Goal: Task Accomplishment & Management: Use online tool/utility

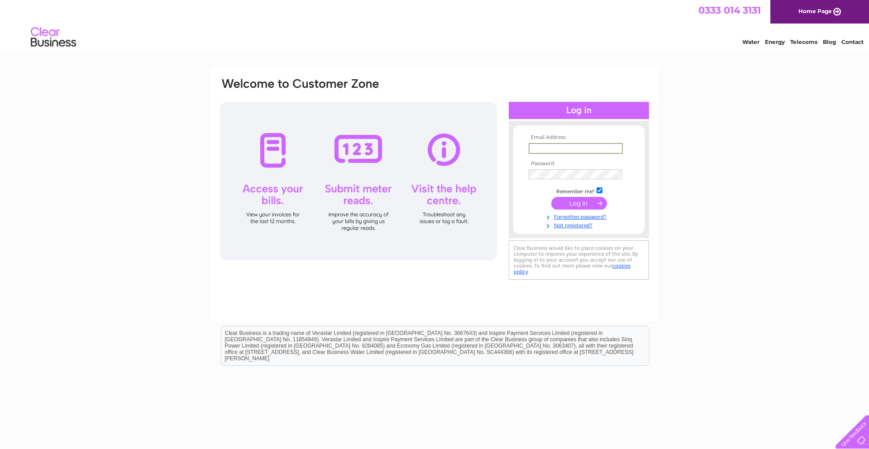
click at [551, 149] on input "text" at bounding box center [576, 148] width 94 height 11
click at [547, 150] on input "info" at bounding box center [576, 148] width 94 height 11
click at [545, 148] on input "info" at bounding box center [576, 148] width 94 height 11
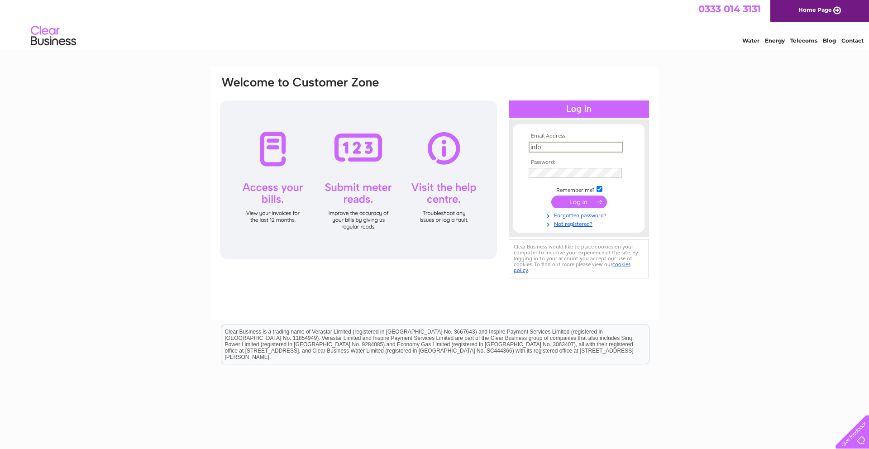
click at [544, 149] on input "info" at bounding box center [576, 147] width 94 height 11
type input "info@avesbusinesscentre.co.uk"
click at [551, 196] on input "submit" at bounding box center [579, 202] width 56 height 13
click at [569, 200] on input "submit" at bounding box center [579, 202] width 56 height 13
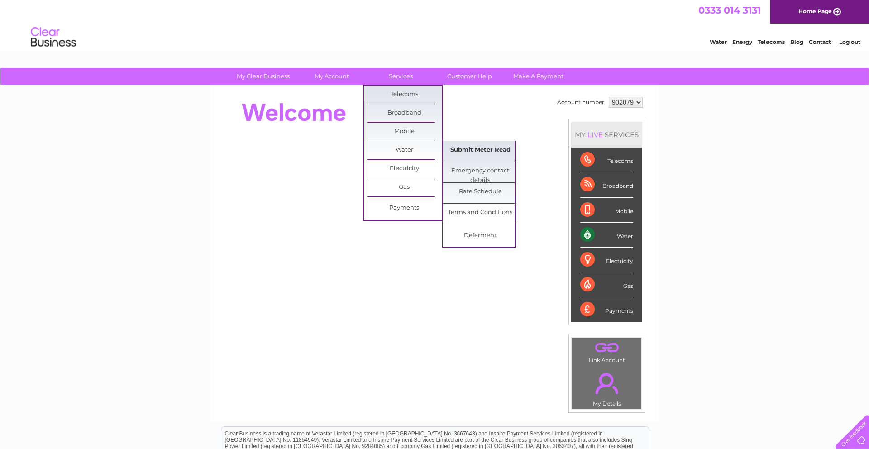
click at [457, 149] on link "Submit Meter Read" at bounding box center [480, 150] width 75 height 18
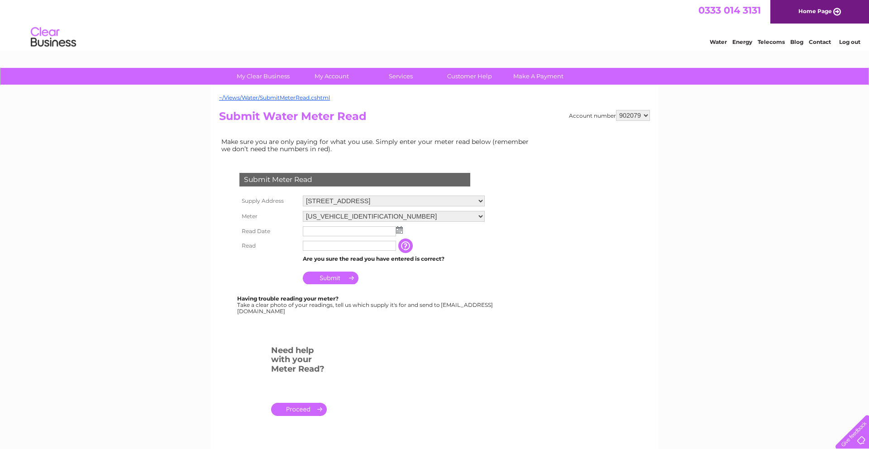
click at [398, 231] on img at bounding box center [399, 229] width 7 height 7
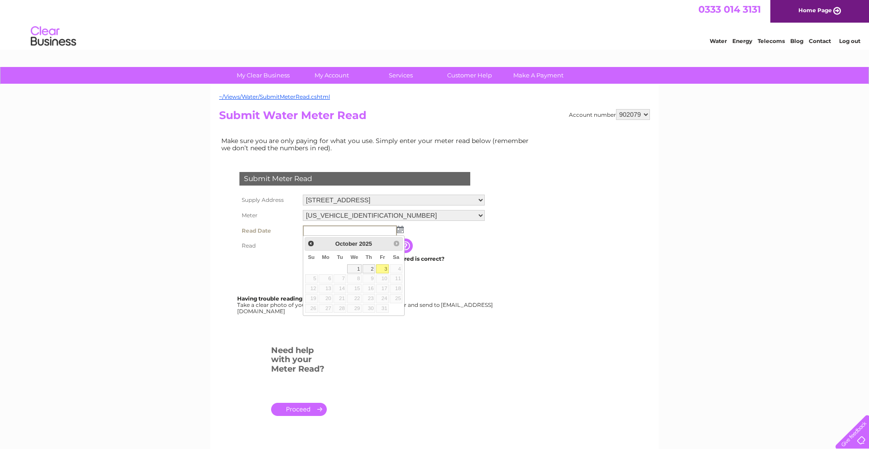
click at [384, 268] on link "3" at bounding box center [382, 268] width 13 height 9
type input "2025/10/03"
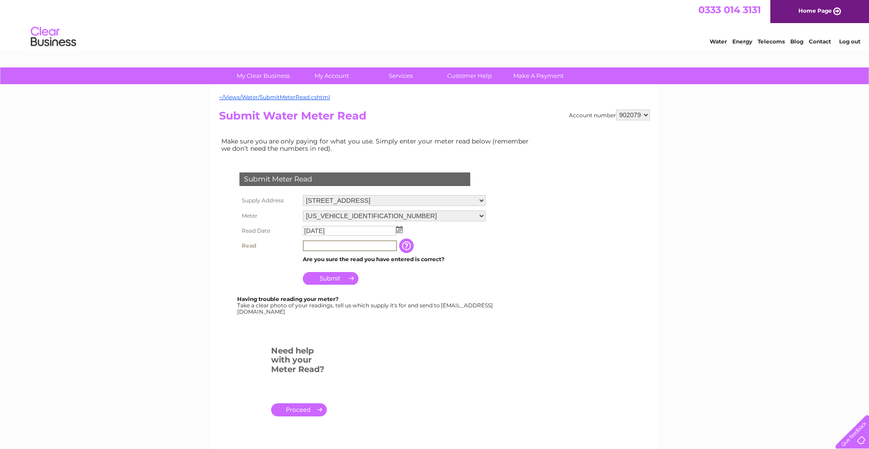
scroll to position [0, 0]
click at [324, 248] on input "text" at bounding box center [350, 246] width 94 height 11
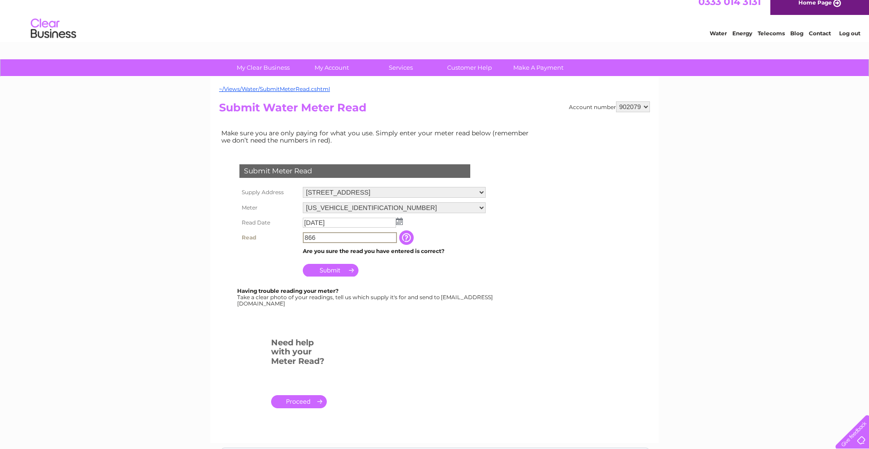
scroll to position [8, 0]
click at [367, 242] on input "866" at bounding box center [350, 238] width 94 height 11
drag, startPoint x: 320, startPoint y: 237, endPoint x: 305, endPoint y: 241, distance: 15.6
click at [301, 243] on td "866" at bounding box center [350, 237] width 99 height 15
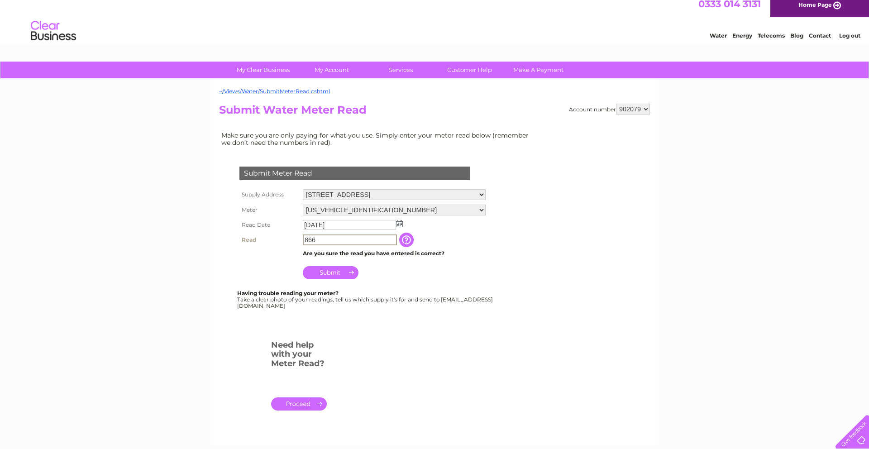
drag, startPoint x: 335, startPoint y: 235, endPoint x: 302, endPoint y: 241, distance: 32.7
click at [303, 241] on input "866" at bounding box center [350, 239] width 94 height 11
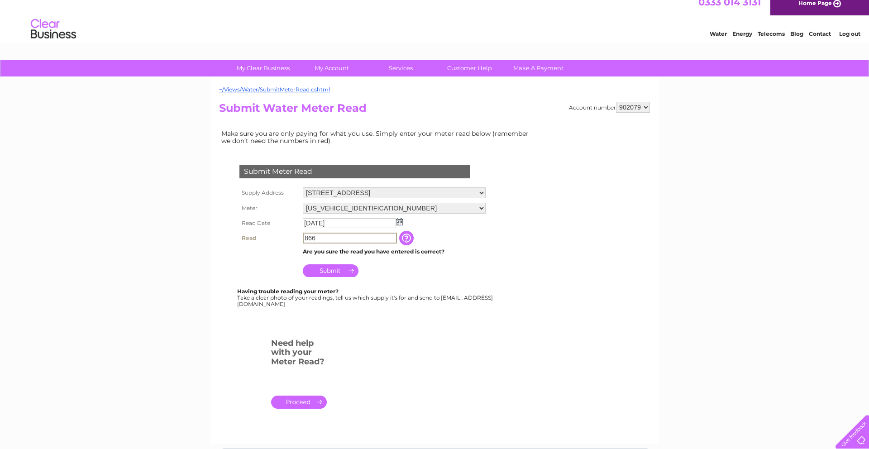
type input "866"
click at [336, 272] on input "Submit" at bounding box center [331, 270] width 56 height 13
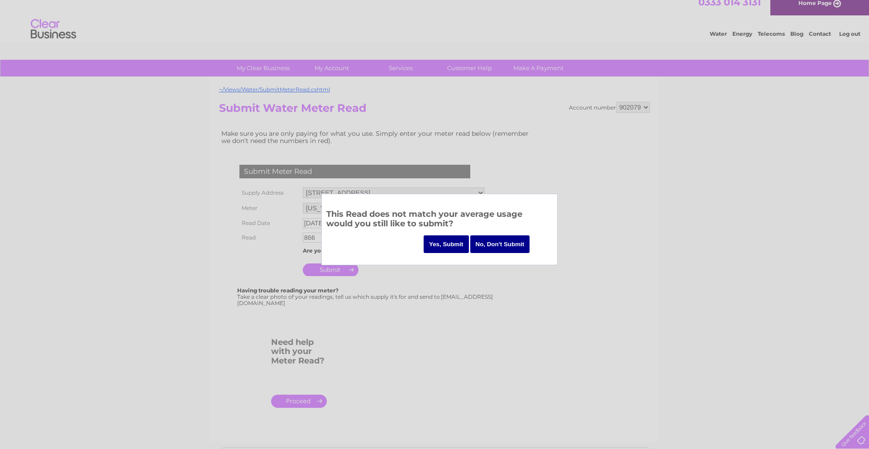
click at [448, 246] on input "Yes, Submit" at bounding box center [446, 244] width 45 height 18
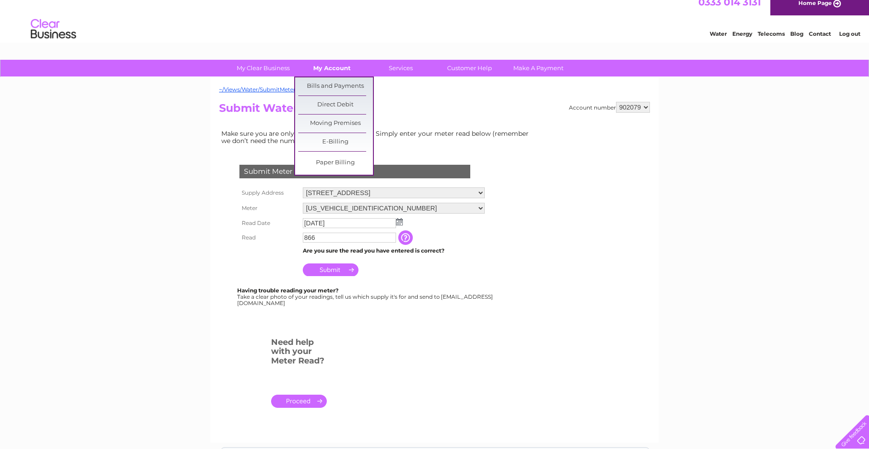
click at [334, 67] on link "My Account" at bounding box center [332, 68] width 75 height 17
click at [330, 89] on link "Bills and Payments" at bounding box center [335, 86] width 75 height 18
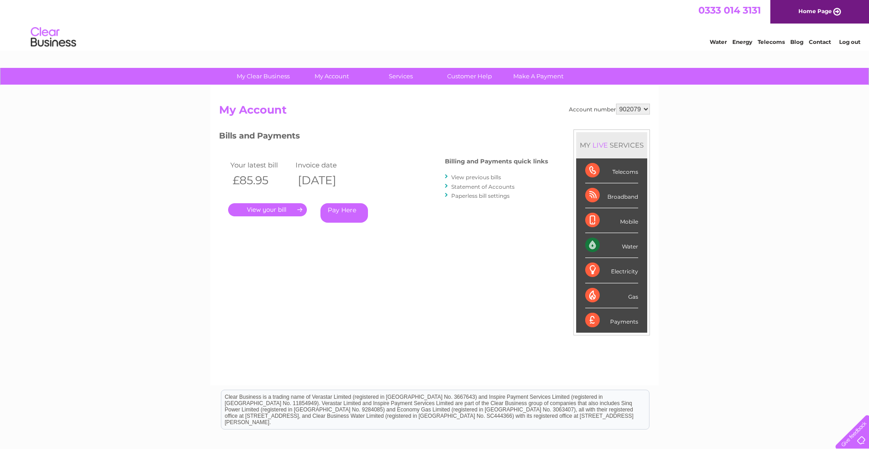
click at [296, 210] on link "." at bounding box center [267, 209] width 79 height 13
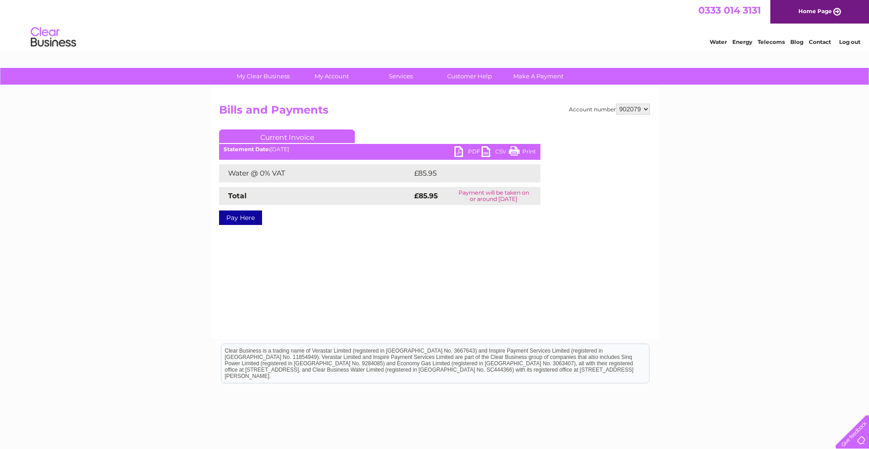
click at [470, 153] on link "PDF" at bounding box center [467, 152] width 27 height 13
click at [471, 151] on link "PDF" at bounding box center [467, 152] width 27 height 13
